Goal: Entertainment & Leisure: Consume media (video, audio)

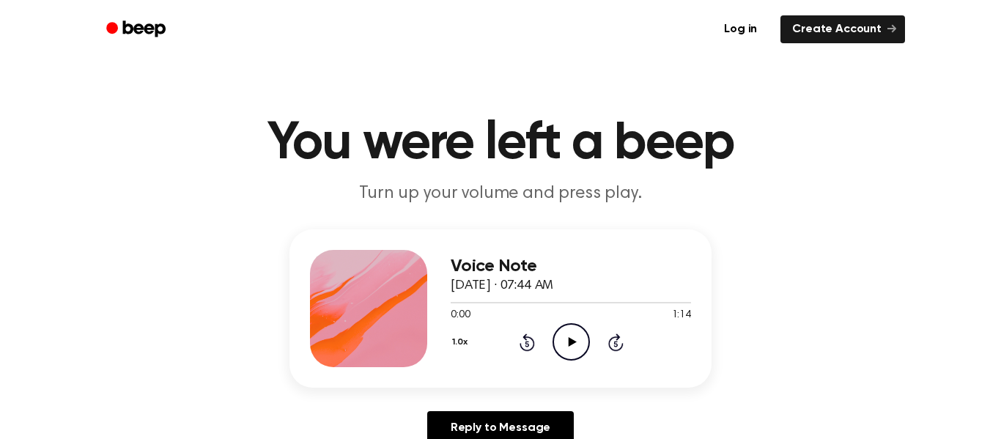
click at [562, 343] on icon "Play Audio" at bounding box center [570, 341] width 37 height 37
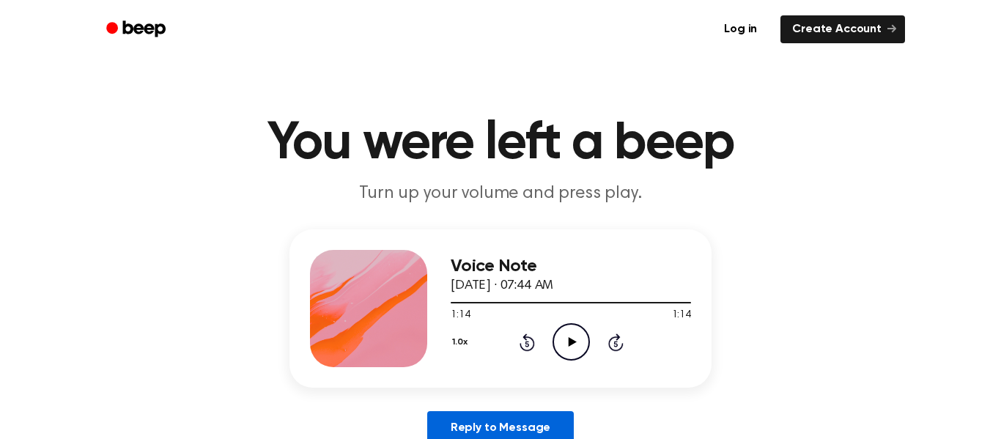
click at [510, 431] on link "Reply to Message" at bounding box center [500, 428] width 147 height 34
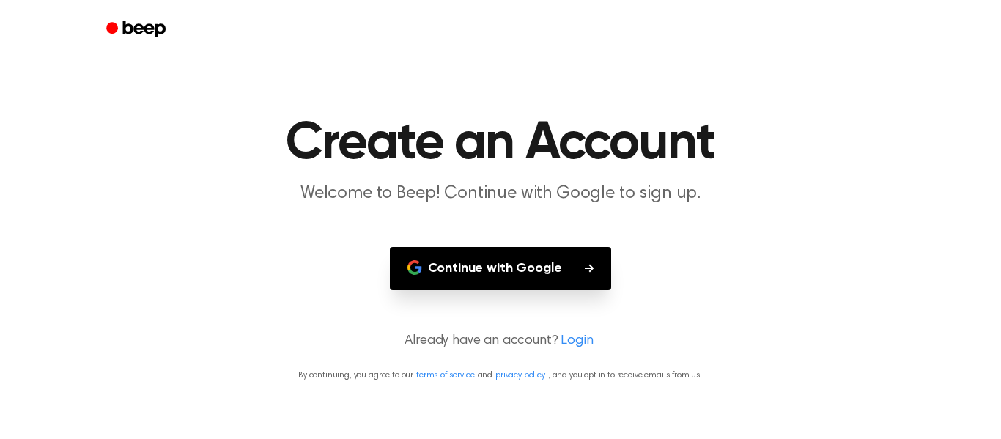
click at [585, 267] on icon "button" at bounding box center [589, 268] width 9 height 9
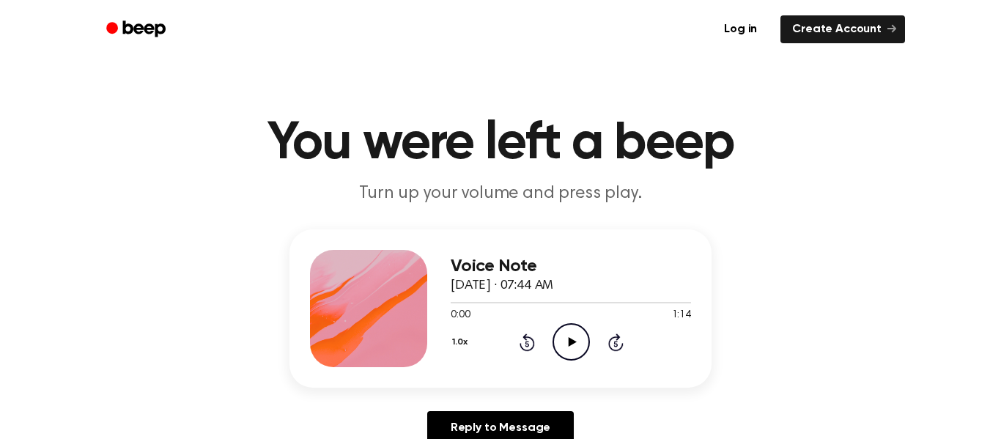
click at [611, 347] on icon "Skip 5 seconds" at bounding box center [615, 342] width 16 height 19
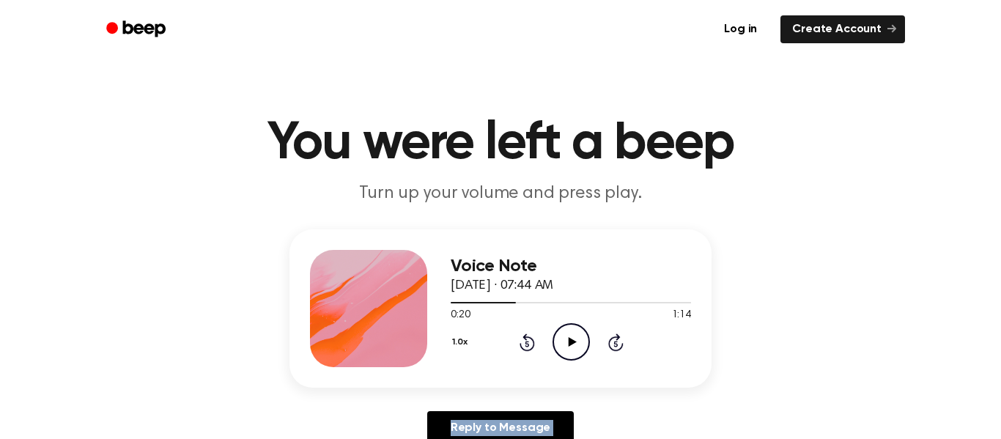
click at [611, 347] on icon "Skip 5 seconds" at bounding box center [615, 342] width 16 height 19
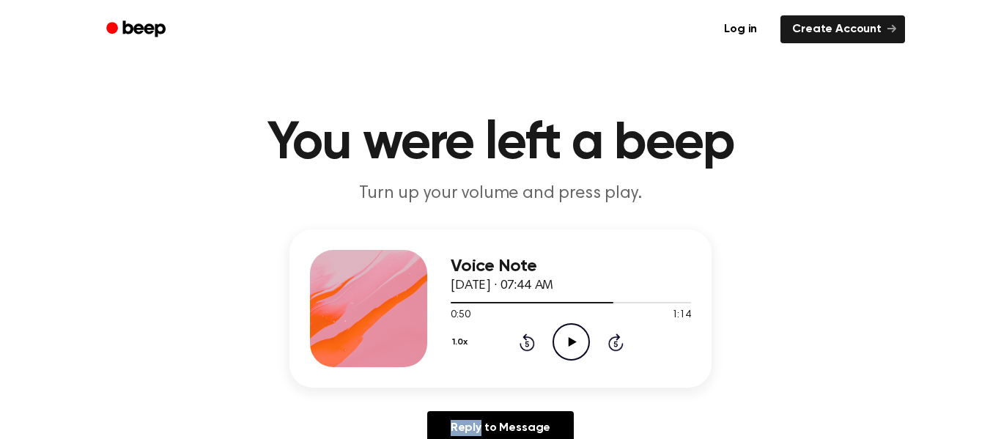
click at [611, 347] on icon "Skip 5 seconds" at bounding box center [615, 342] width 16 height 19
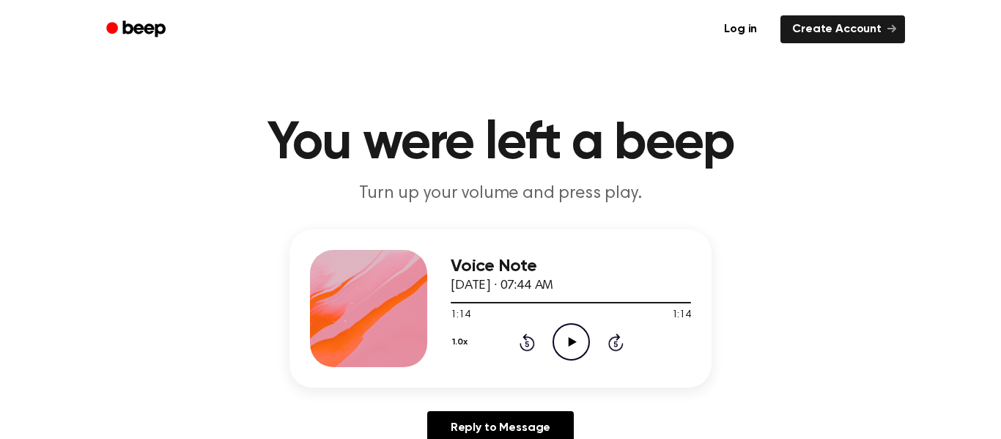
click at [611, 347] on icon "Skip 5 seconds" at bounding box center [615, 342] width 16 height 19
click at [572, 346] on icon "Play Audio" at bounding box center [570, 341] width 37 height 37
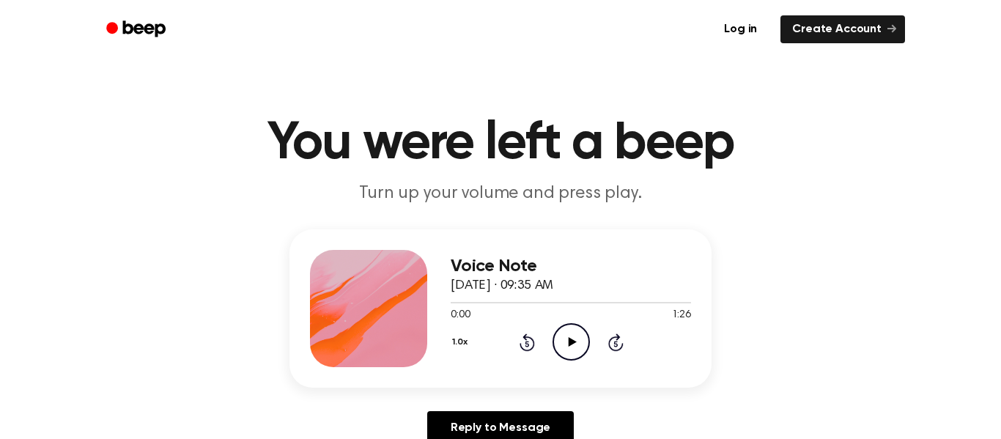
click at [572, 345] on icon "Play Audio" at bounding box center [570, 341] width 37 height 37
click at [564, 335] on icon "Play Audio" at bounding box center [570, 341] width 37 height 37
click at [564, 335] on icon "Pause Audio" at bounding box center [570, 341] width 37 height 37
click at [567, 346] on icon "Play Audio" at bounding box center [570, 341] width 37 height 37
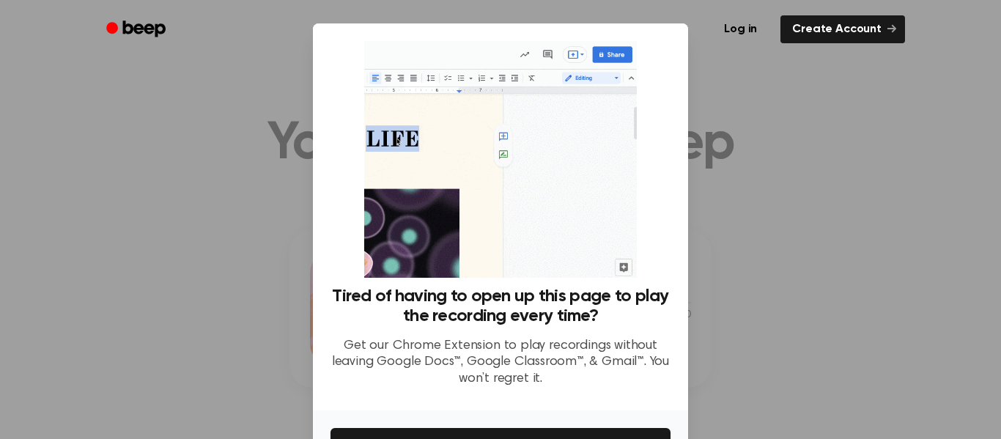
click at [766, 116] on div at bounding box center [500, 219] width 1001 height 439
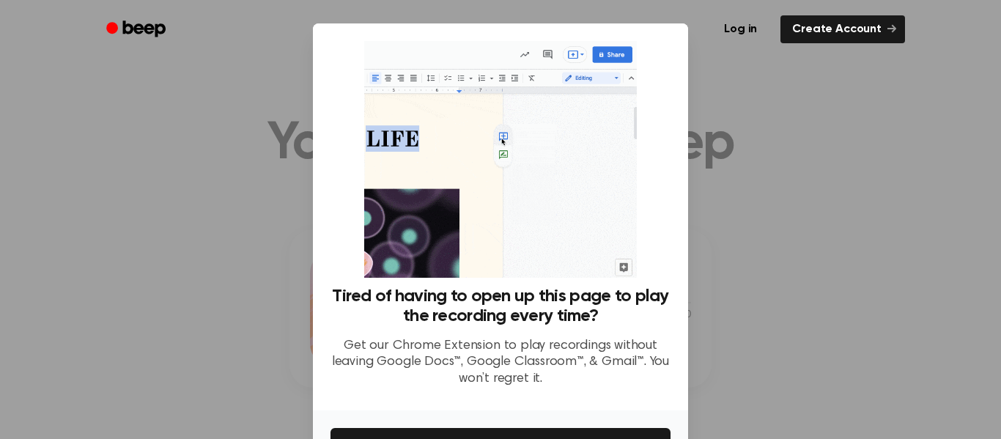
click at [766, 116] on div at bounding box center [500, 219] width 1001 height 439
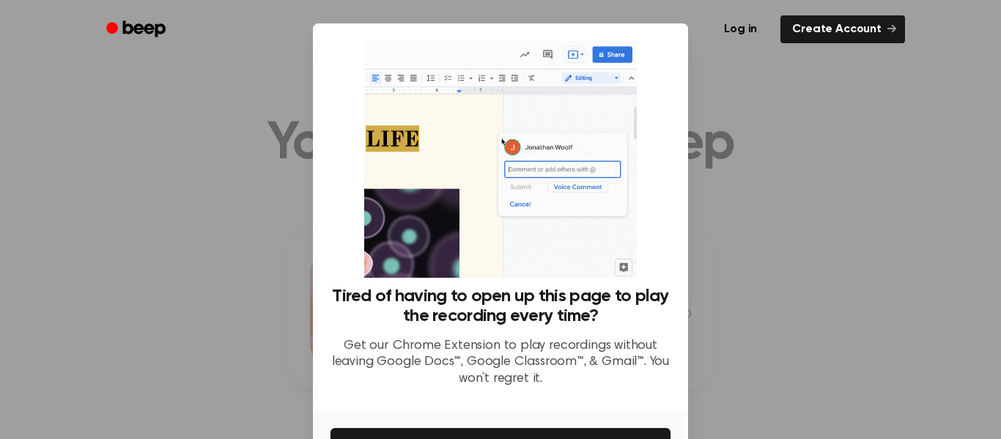
click at [69, 114] on div at bounding box center [500, 219] width 1001 height 439
click at [87, 134] on div at bounding box center [500, 219] width 1001 height 439
click at [84, 129] on div at bounding box center [500, 219] width 1001 height 439
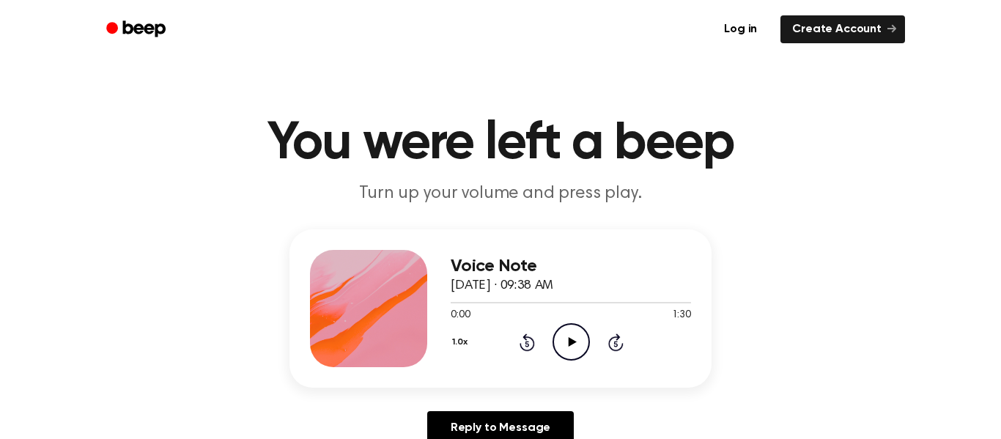
click at [563, 347] on icon "Play Audio" at bounding box center [570, 341] width 37 height 37
click at [569, 338] on icon at bounding box center [572, 342] width 8 height 10
